Goal: Information Seeking & Learning: Check status

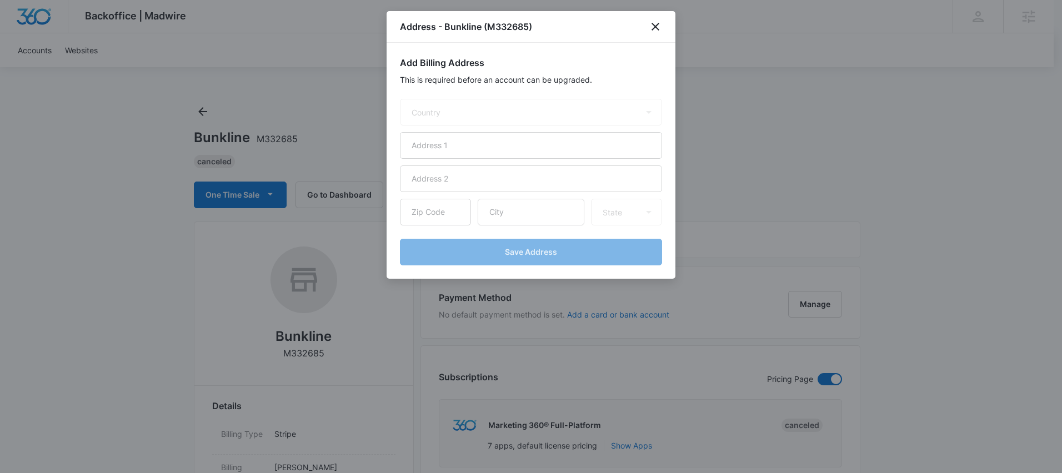
select select "US"
click at [662, 27] on icon "close" at bounding box center [655, 26] width 13 height 13
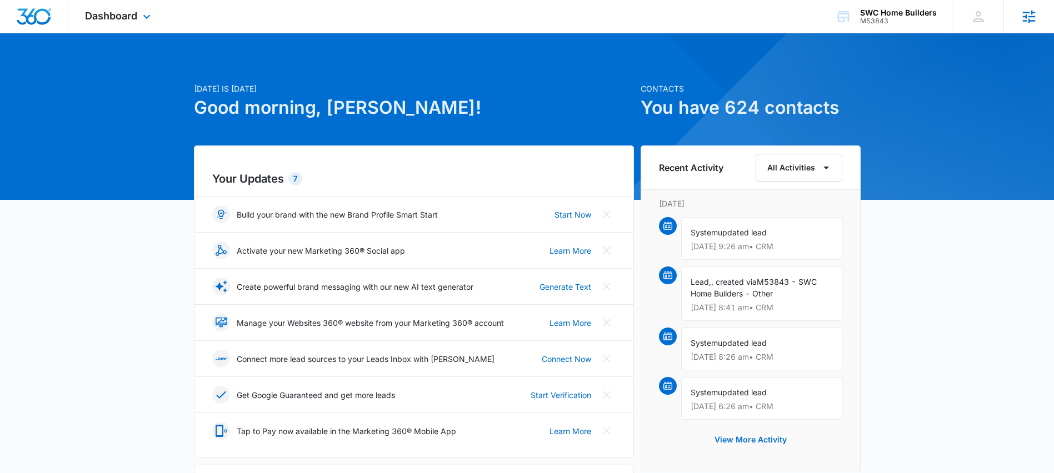
click at [1032, 24] on icon at bounding box center [1029, 16] width 17 height 17
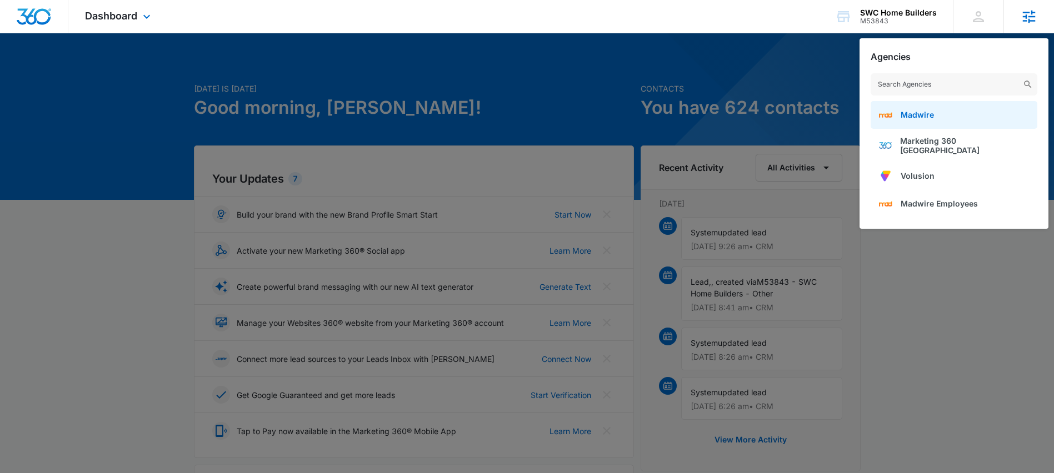
click at [931, 114] on span "Madwire" at bounding box center [917, 114] width 33 height 9
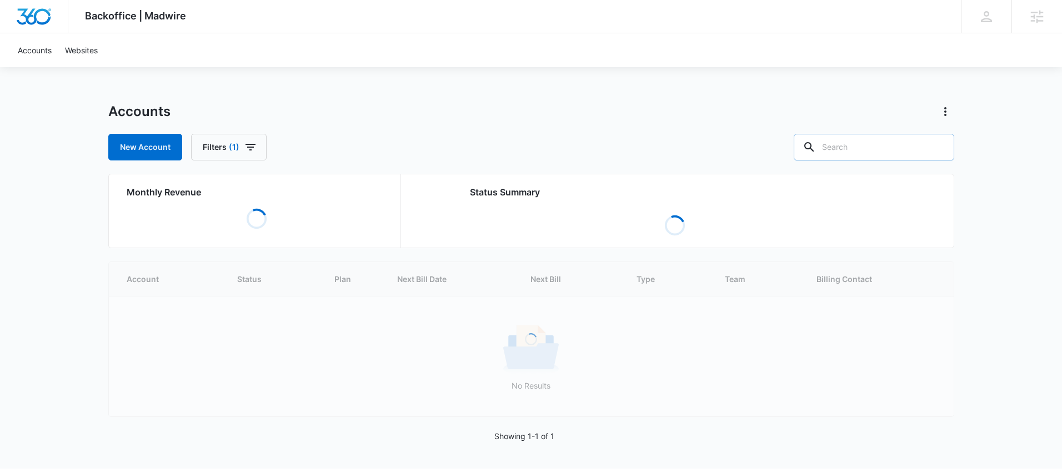
click at [883, 146] on input "text" at bounding box center [874, 147] width 161 height 27
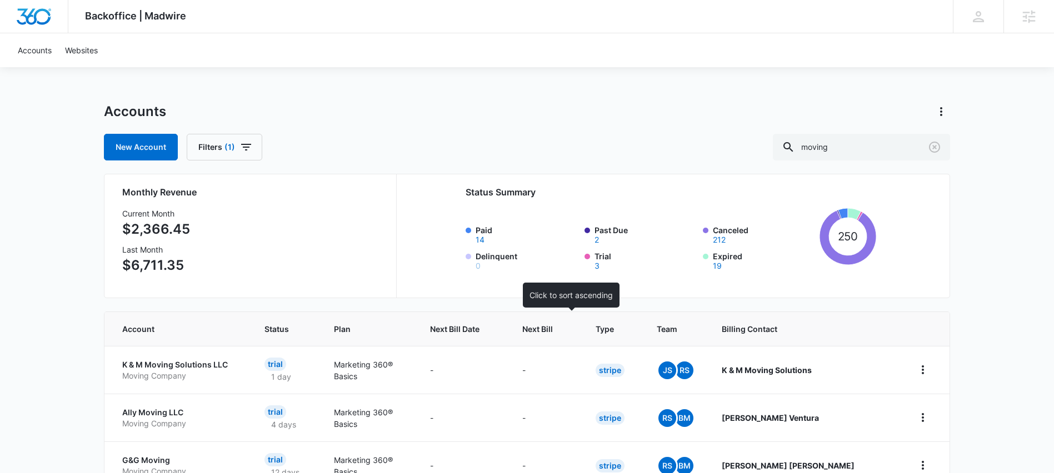
click at [553, 334] on span "Next Bill" at bounding box center [537, 329] width 31 height 12
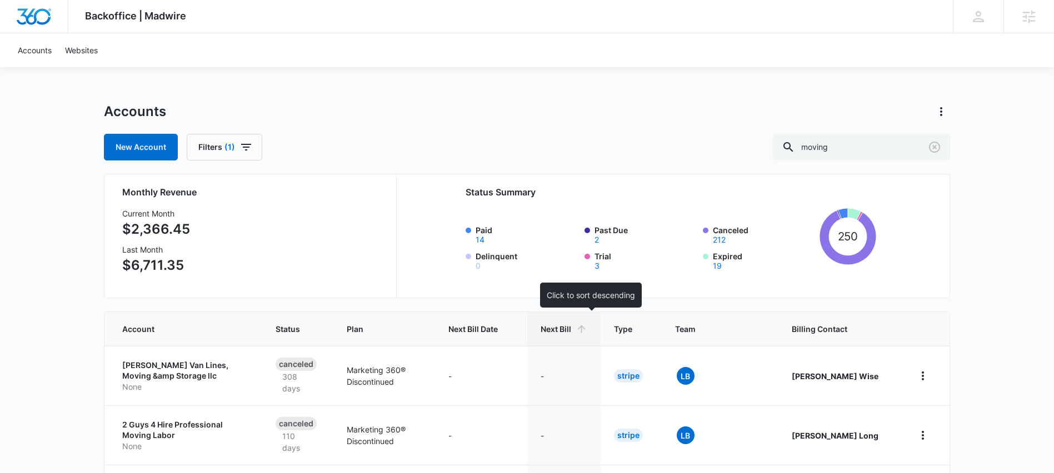
click at [568, 334] on span "Next Bill" at bounding box center [556, 329] width 31 height 12
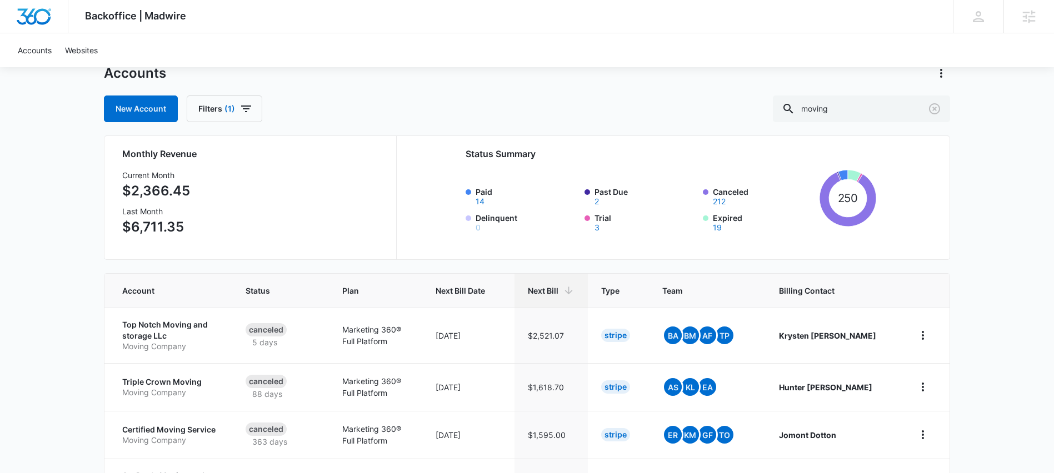
scroll to position [33, 0]
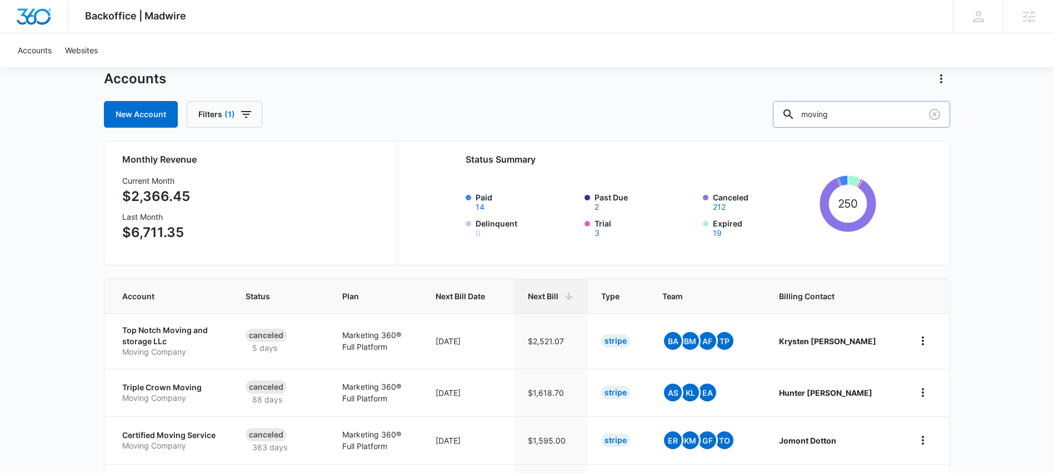
click at [860, 112] on input "moving" at bounding box center [861, 114] width 177 height 27
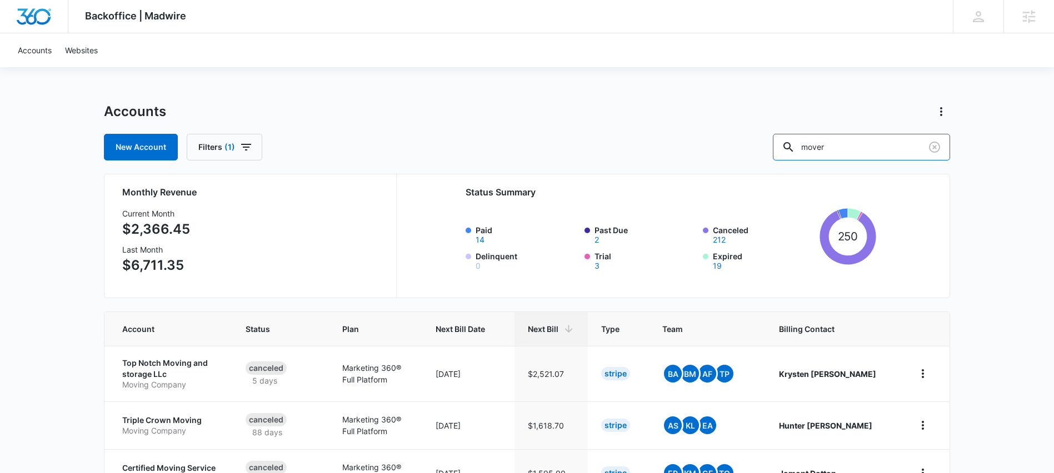
type input "mover"
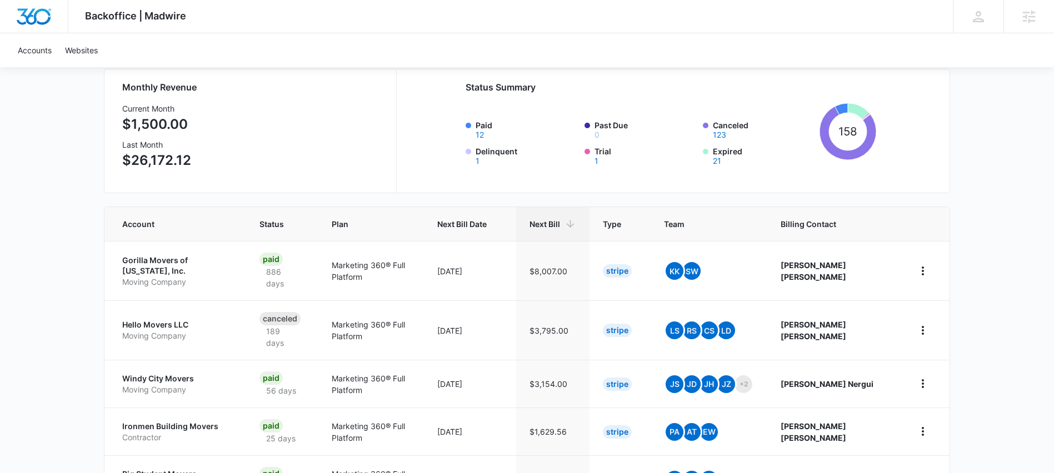
scroll to position [107, 0]
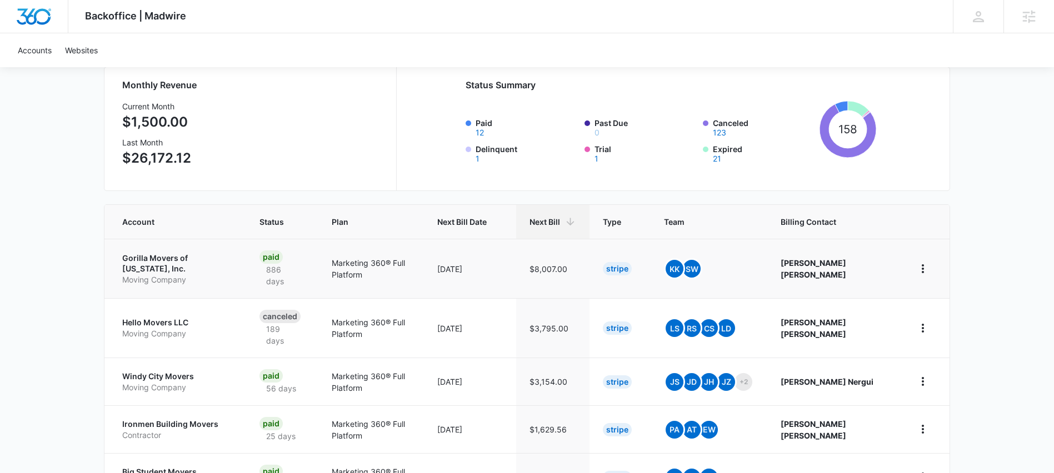
click at [193, 263] on p "Gorilla Movers of Wisconsin, Inc." at bounding box center [177, 264] width 111 height 22
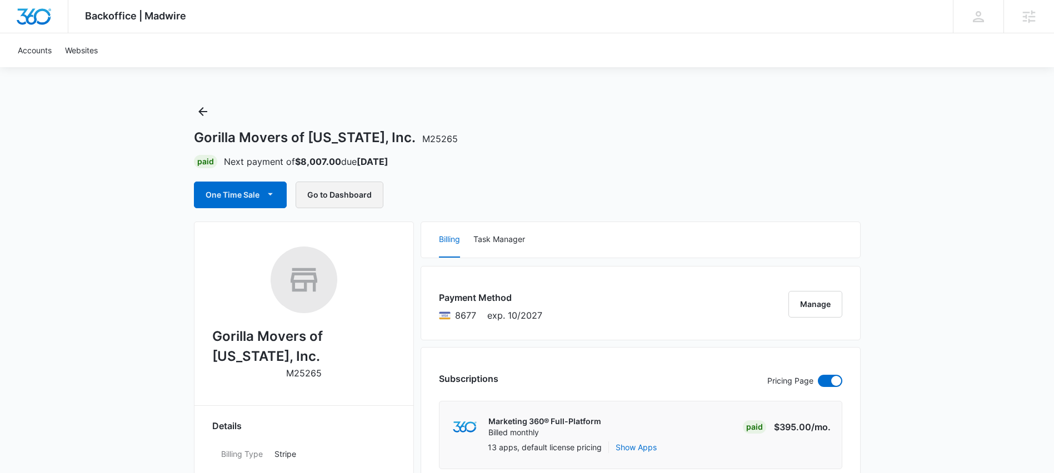
click at [344, 202] on button "Go to Dashboard" at bounding box center [340, 195] width 88 height 27
drag, startPoint x: 179, startPoint y: 141, endPoint x: 400, endPoint y: 134, distance: 221.2
copy h1 "Gorilla Movers of Wisconsin, Inc"
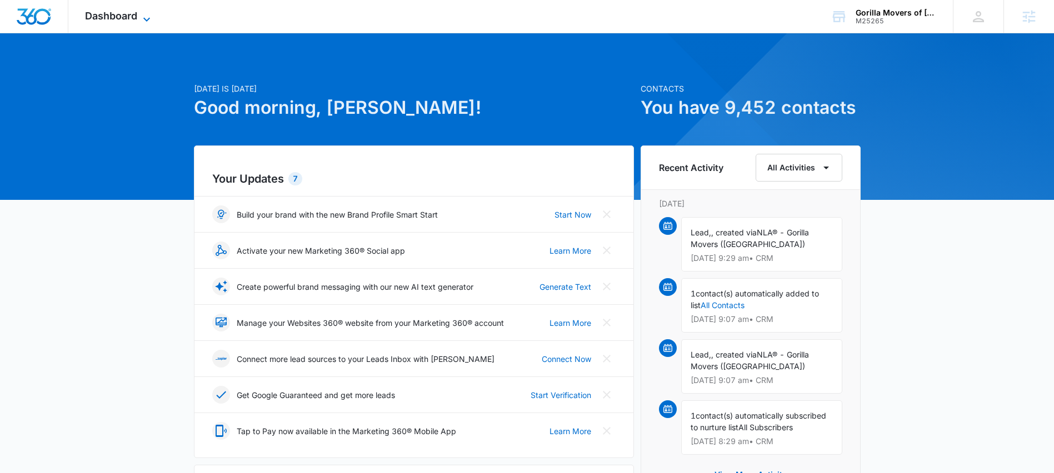
click at [126, 19] on span "Dashboard" at bounding box center [111, 16] width 52 height 12
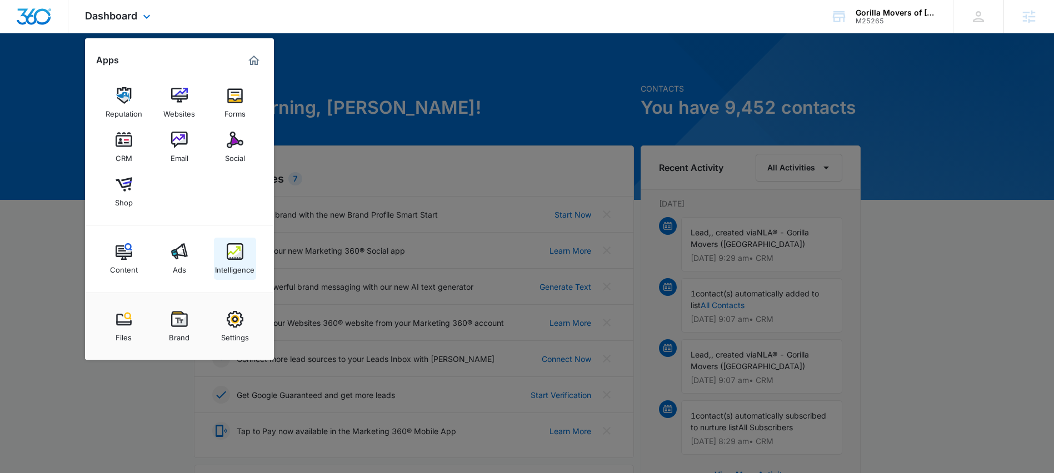
click at [232, 263] on div "Intelligence" at bounding box center [234, 267] width 39 height 14
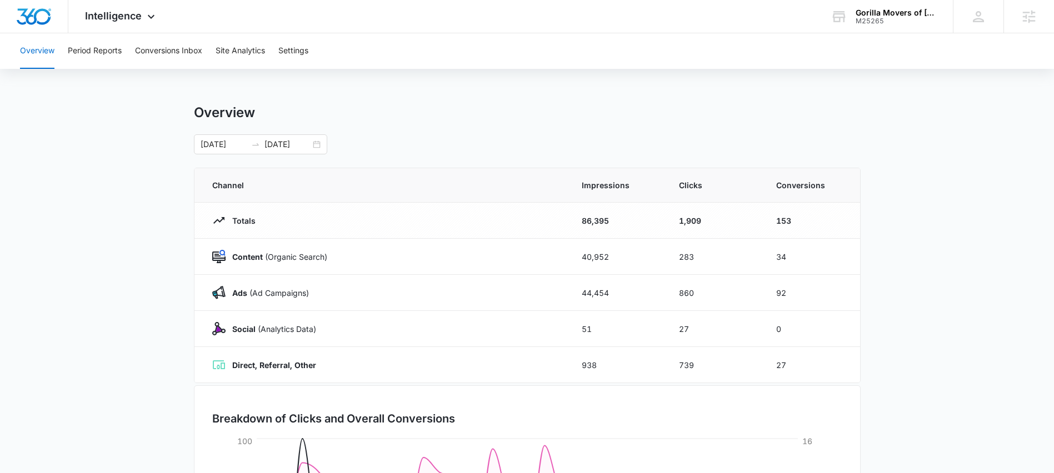
click at [636, 102] on div "Overview Period Reports Conversions Inbox Site Analytics Settings Overview 09/0…" at bounding box center [527, 360] width 1054 height 654
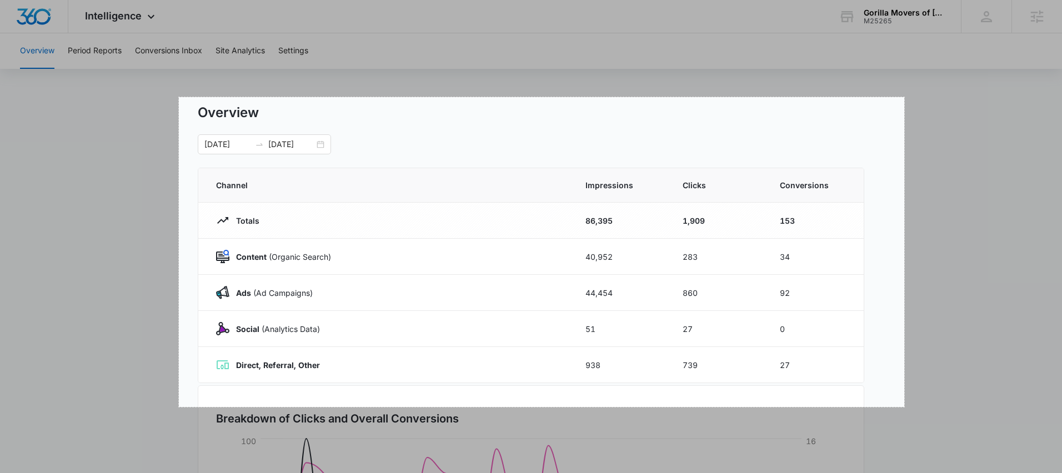
drag, startPoint x: 179, startPoint y: 97, endPoint x: 904, endPoint y: 407, distance: 789.0
click at [904, 407] on div "1306 X 558" at bounding box center [531, 344] width 1062 height 688
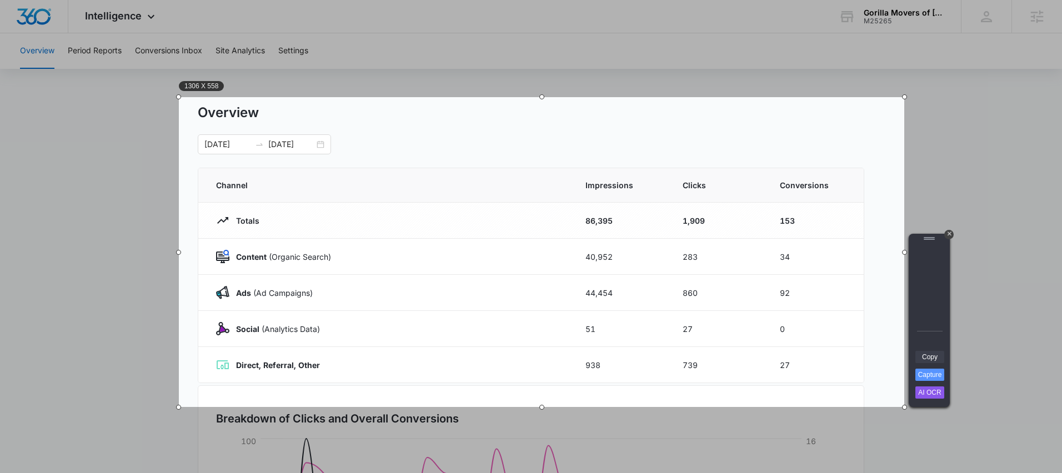
click at [927, 357] on link "Copy" at bounding box center [930, 357] width 29 height 12
